Goal: Find specific page/section: Find specific page/section

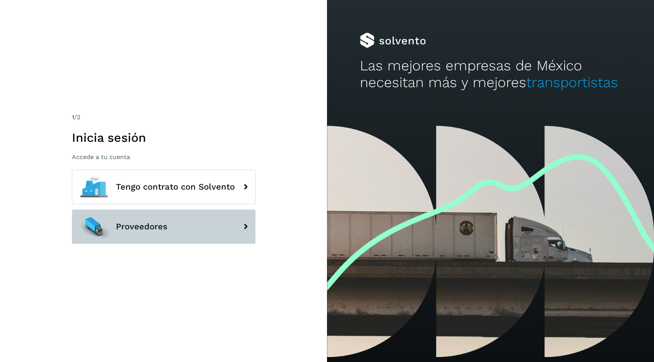
click at [182, 221] on button "Proveedores" at bounding box center [164, 227] width 184 height 34
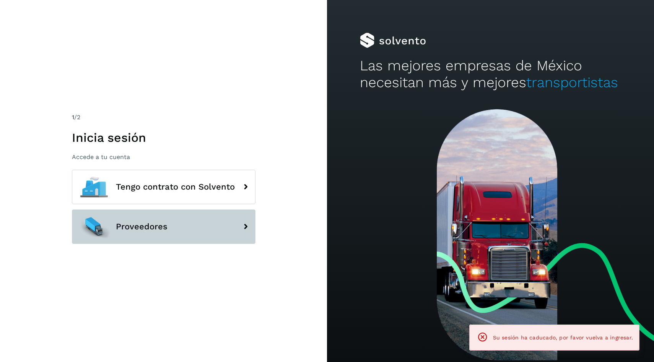
click at [223, 225] on button "Proveedores" at bounding box center [164, 227] width 184 height 34
